Goal: Obtain resource: Download file/media

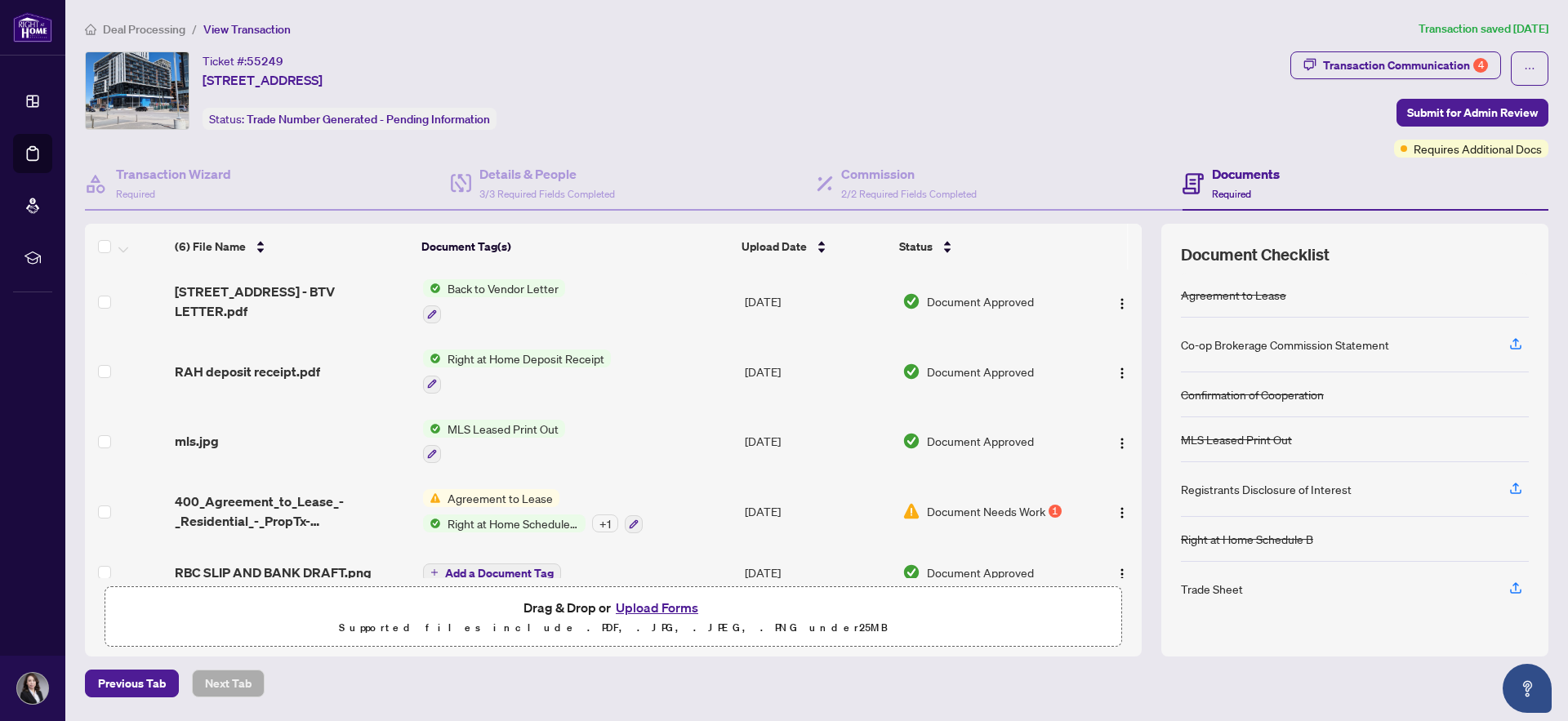
scroll to position [53, 0]
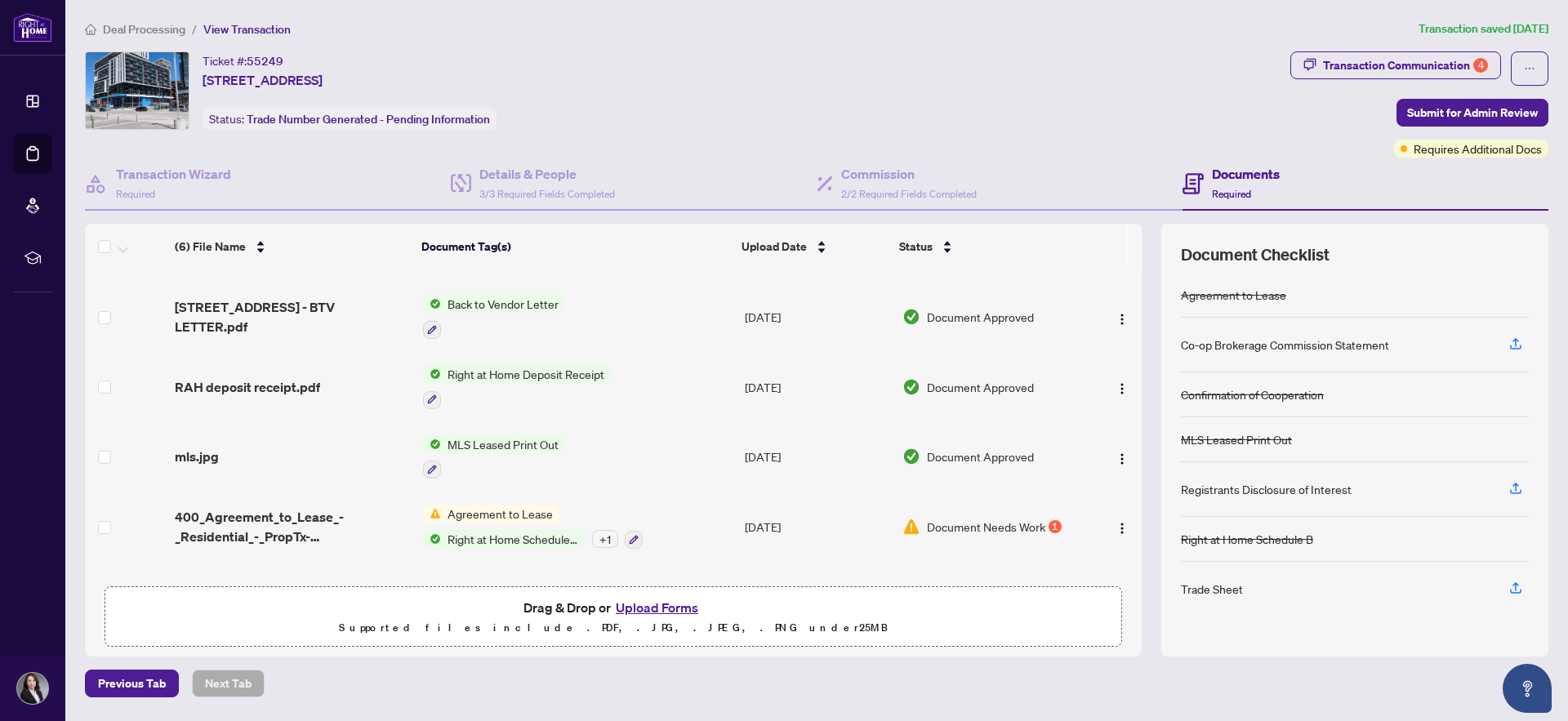
click at [502, 306] on span "Back to Vendor Letter" at bounding box center [503, 304] width 124 height 18
click at [326, 298] on span "1203-8119 Birchmount Rd - BTV LETTER.pdf" at bounding box center [292, 317] width 235 height 39
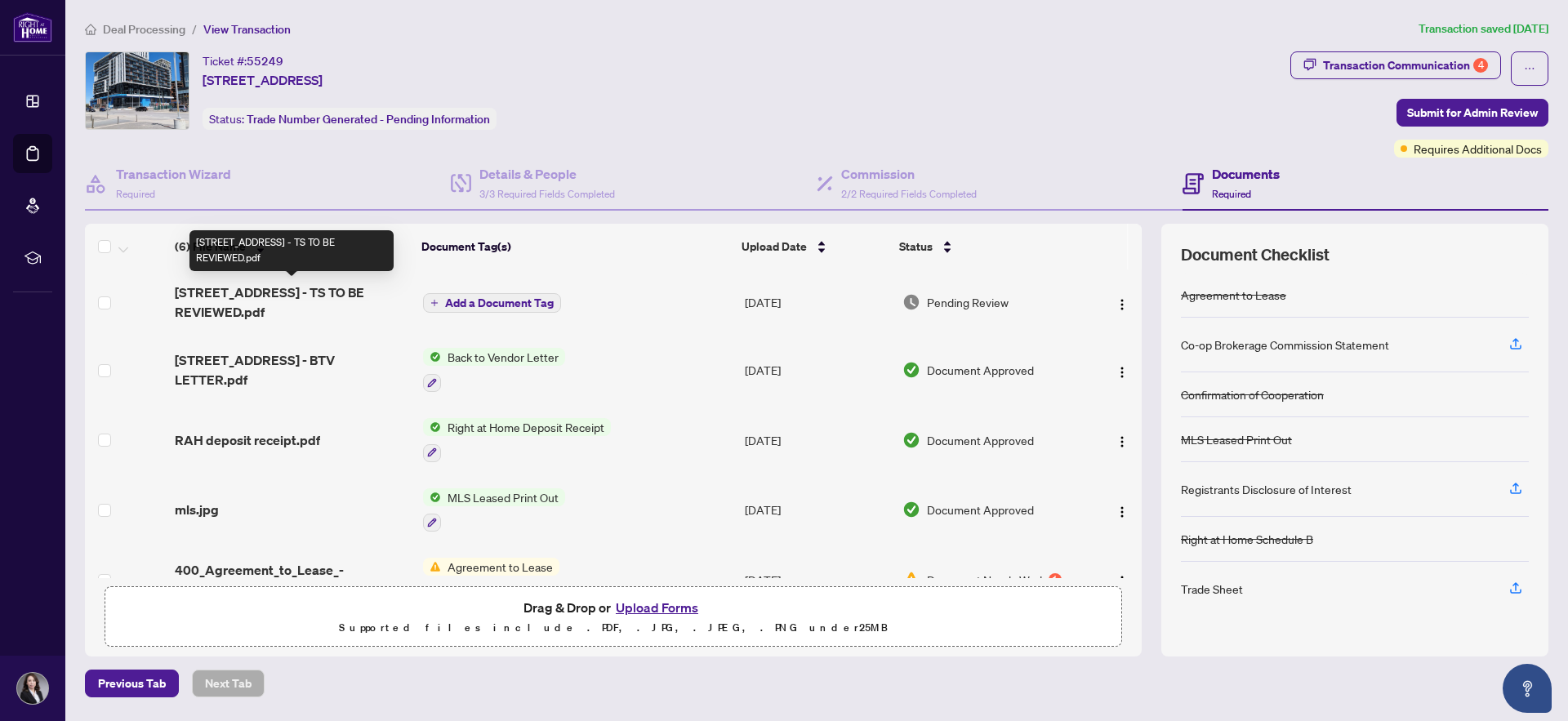
click at [340, 295] on span "1203-8119 Birchmount Rd - TS TO BE REVIEWED.pdf" at bounding box center [292, 302] width 235 height 39
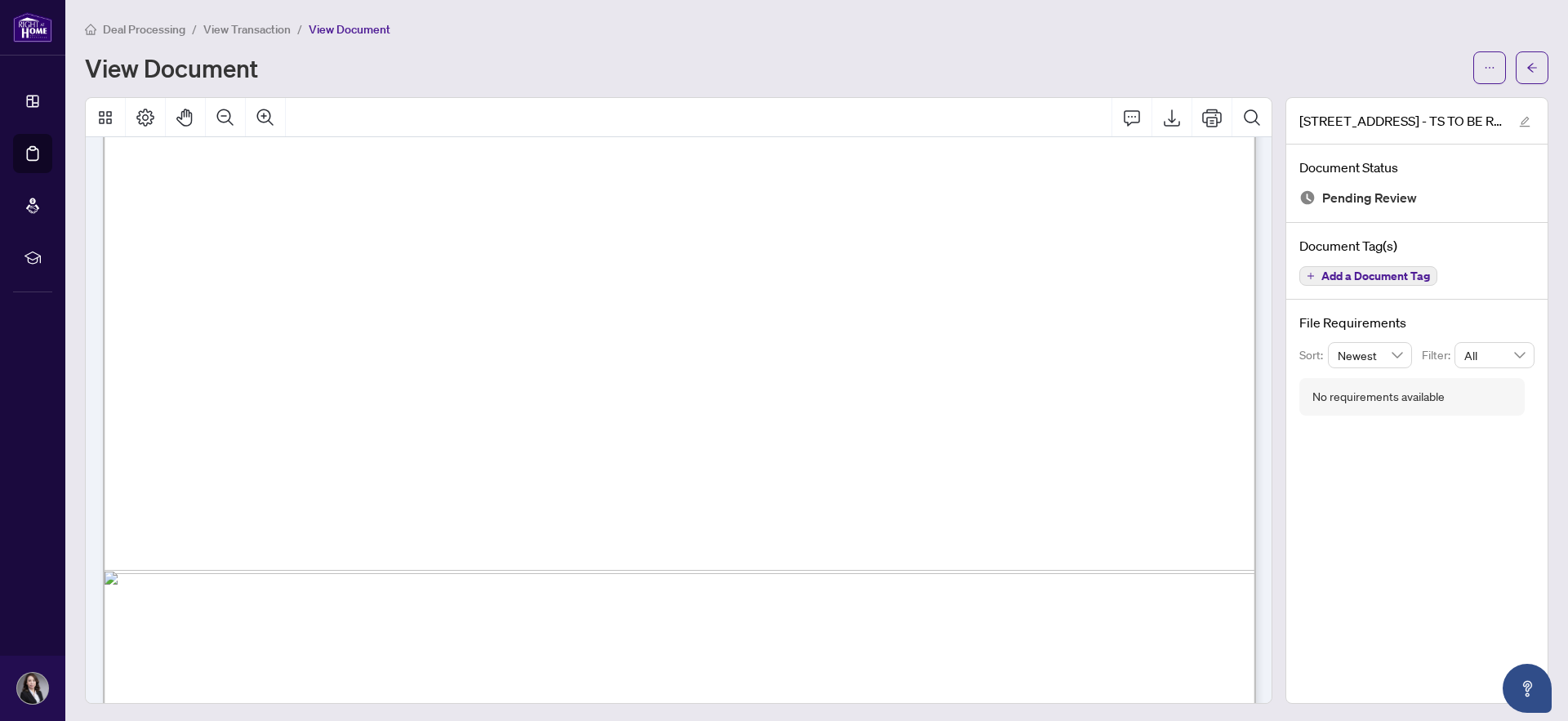
scroll to position [839, 0]
click at [1208, 121] on icon "Print" at bounding box center [1212, 117] width 20 height 20
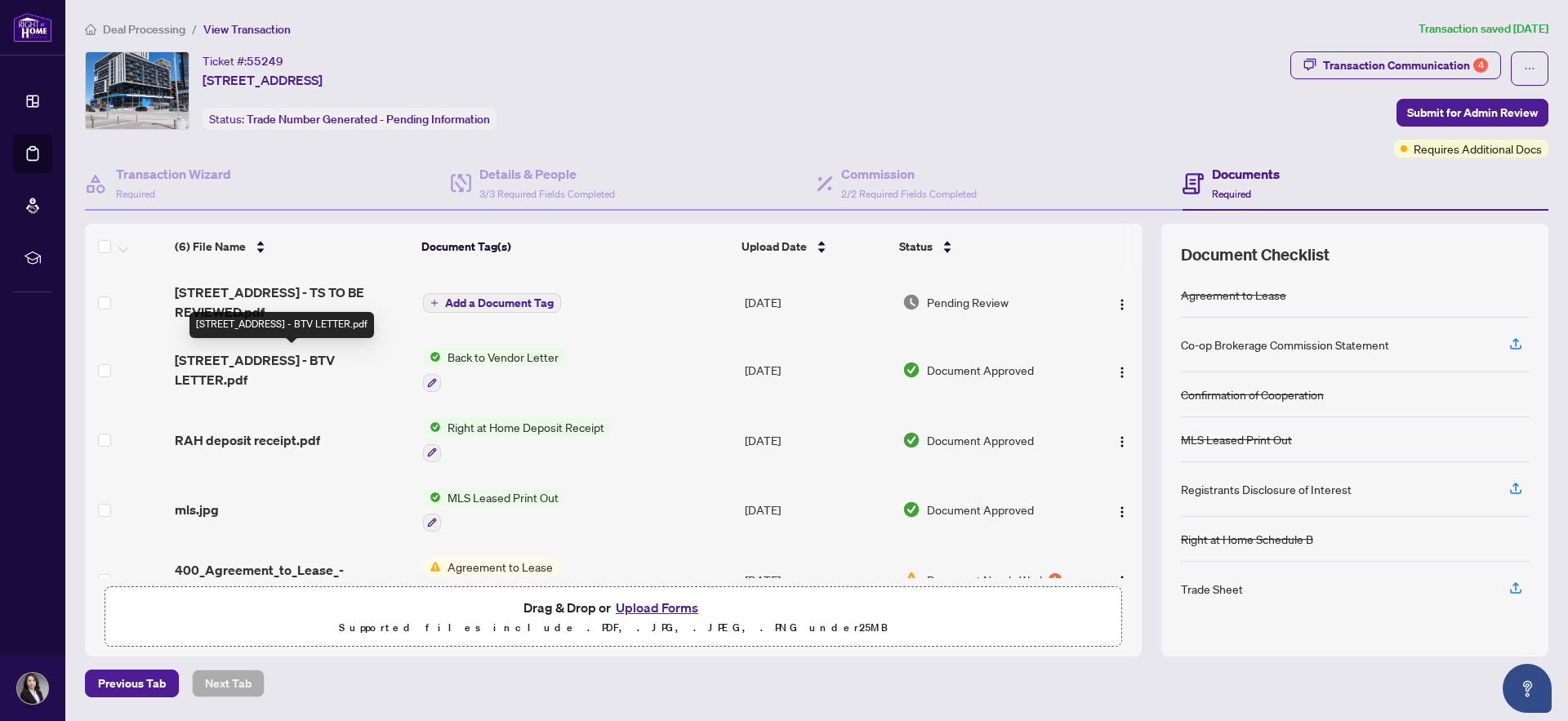
click at [282, 364] on span "1203-8119 Birchmount Rd - BTV LETTER.pdf" at bounding box center [292, 370] width 235 height 39
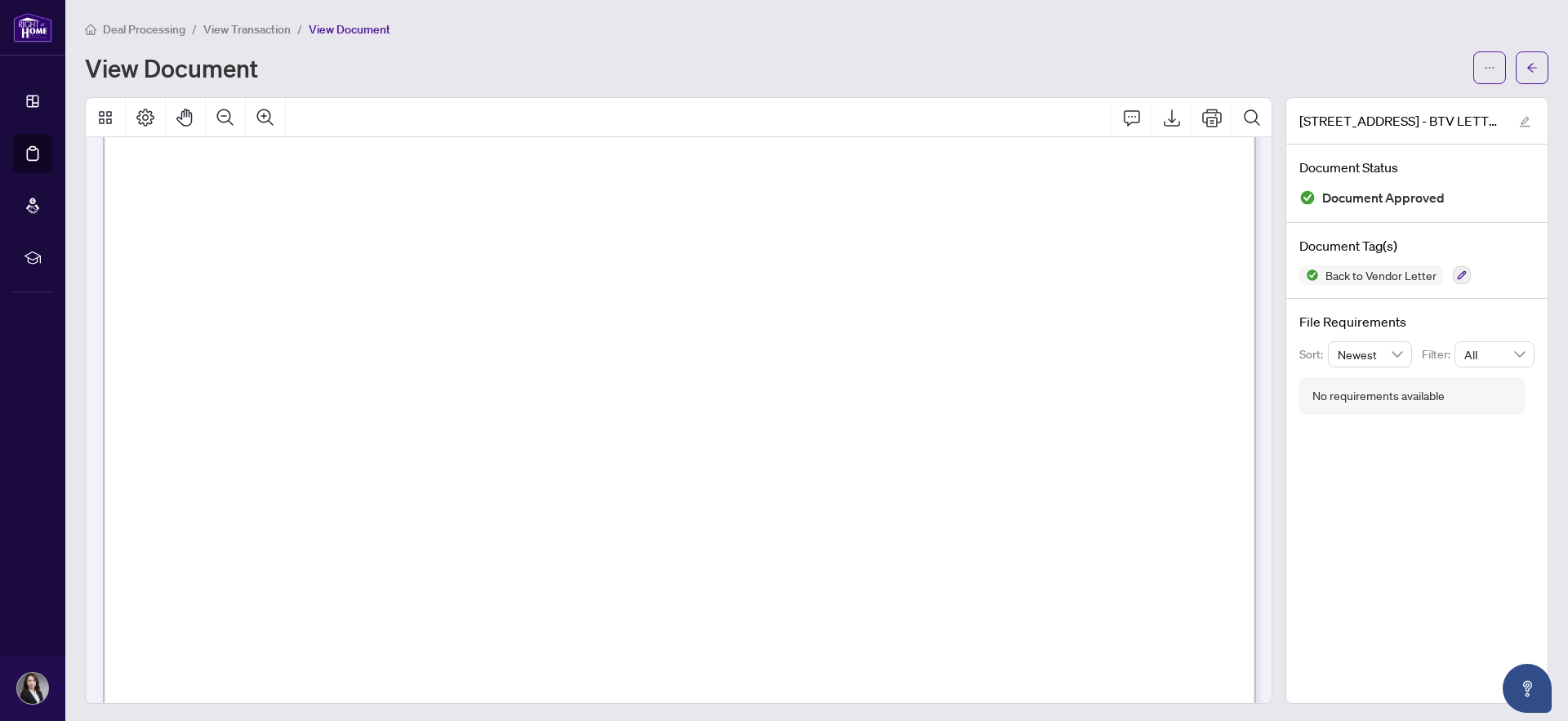
scroll to position [401, 0]
